Goal: Task Accomplishment & Management: Complete application form

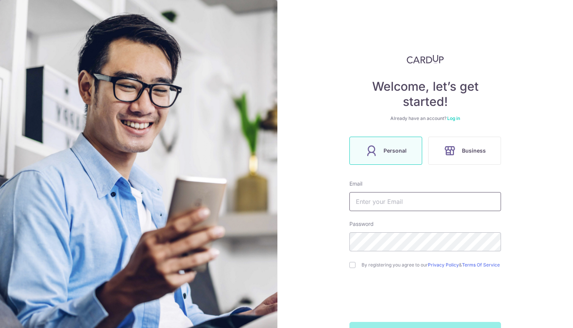
click at [419, 205] on input "text" at bounding box center [426, 201] width 152 height 19
type input "[EMAIL_ADDRESS][DOMAIN_NAME]"
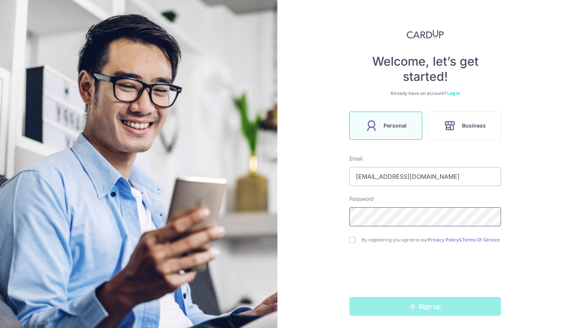
scroll to position [28, 0]
click at [352, 237] on input "checkbox" at bounding box center [353, 240] width 6 height 6
checkbox input "true"
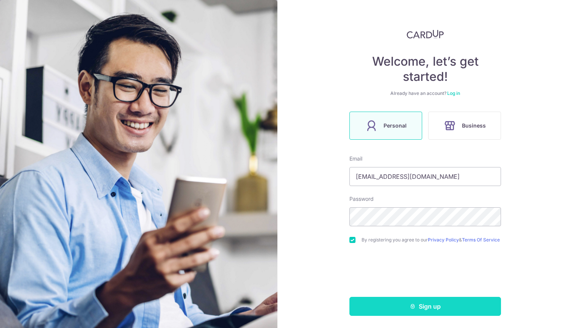
click at [362, 307] on button "Sign up" at bounding box center [426, 305] width 152 height 19
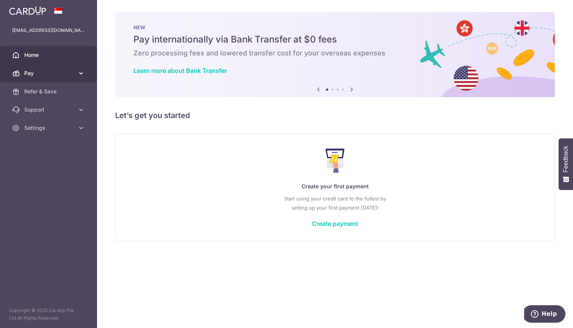
click at [75, 74] on link "Pay" at bounding box center [48, 73] width 97 height 18
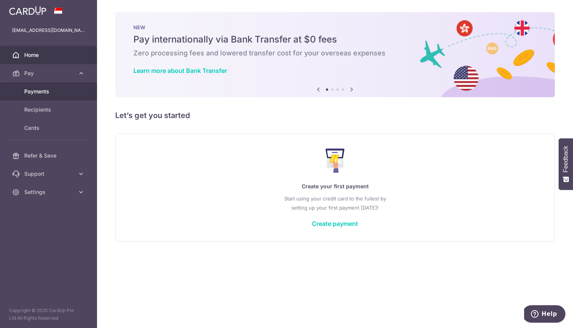
click at [62, 87] on link "Payments" at bounding box center [48, 91] width 97 height 18
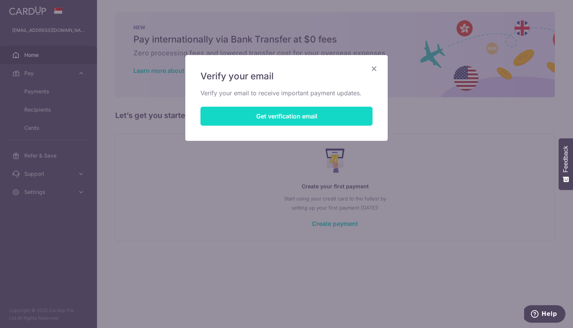
click at [221, 114] on button "Get verification email" at bounding box center [287, 116] width 172 height 19
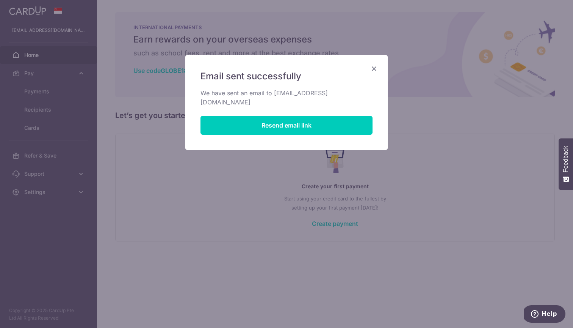
click at [375, 68] on icon "Close" at bounding box center [374, 68] width 9 height 9
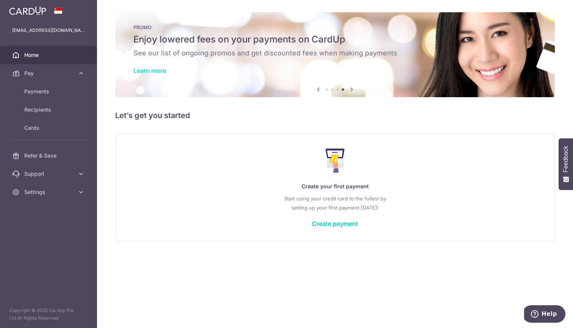
click at [158, 71] on link "Learn more" at bounding box center [149, 71] width 33 height 8
